Goal: Task Accomplishment & Management: Use online tool/utility

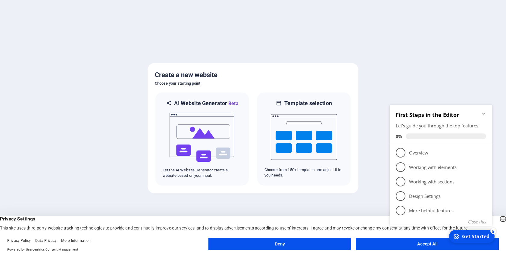
click at [483, 113] on icon "Minimize checklist" at bounding box center [483, 114] width 3 height 2
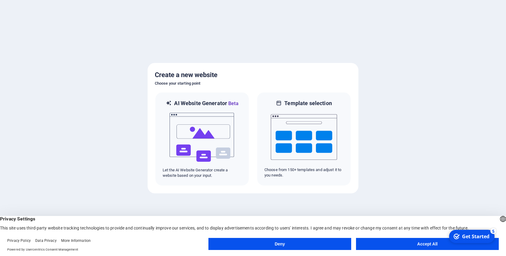
click at [328, 243] on button "Deny" at bounding box center [279, 244] width 143 height 12
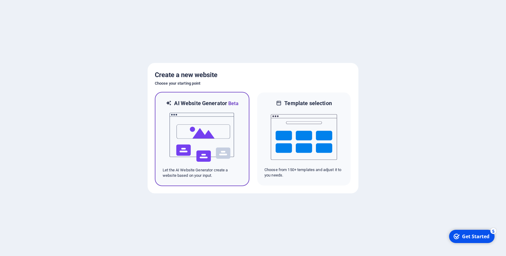
click at [176, 140] on img at bounding box center [202, 137] width 66 height 60
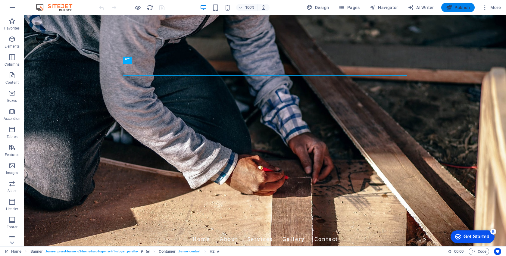
click at [457, 8] on span "Publish" at bounding box center [458, 8] width 24 height 6
